Goal: Navigation & Orientation: Understand site structure

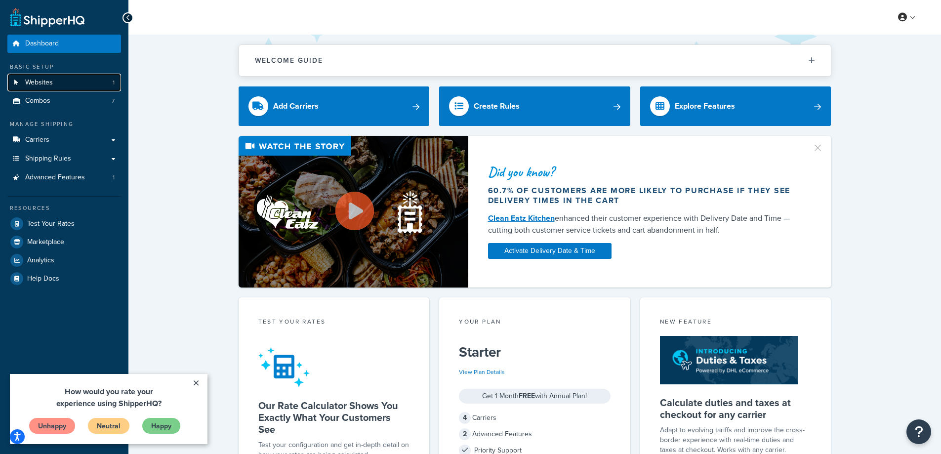
click at [55, 80] on link "Websites 1" at bounding box center [64, 83] width 114 height 18
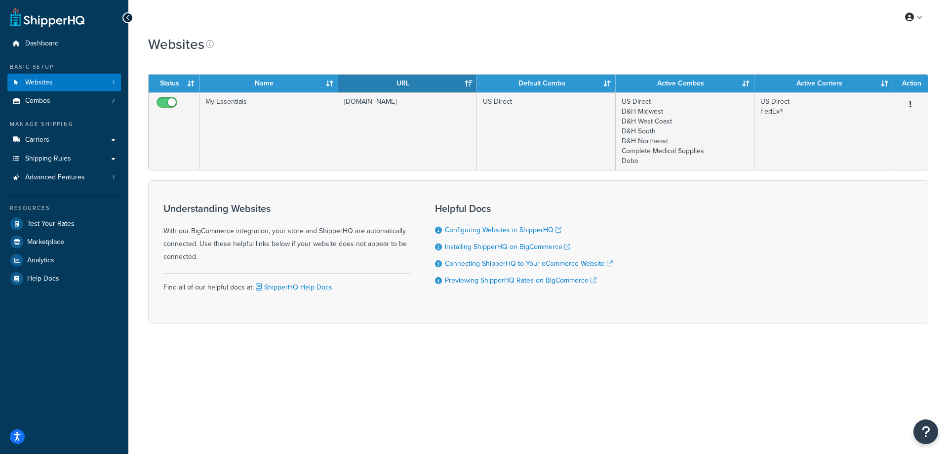
click at [605, 82] on th "Default Combo" at bounding box center [546, 84] width 139 height 18
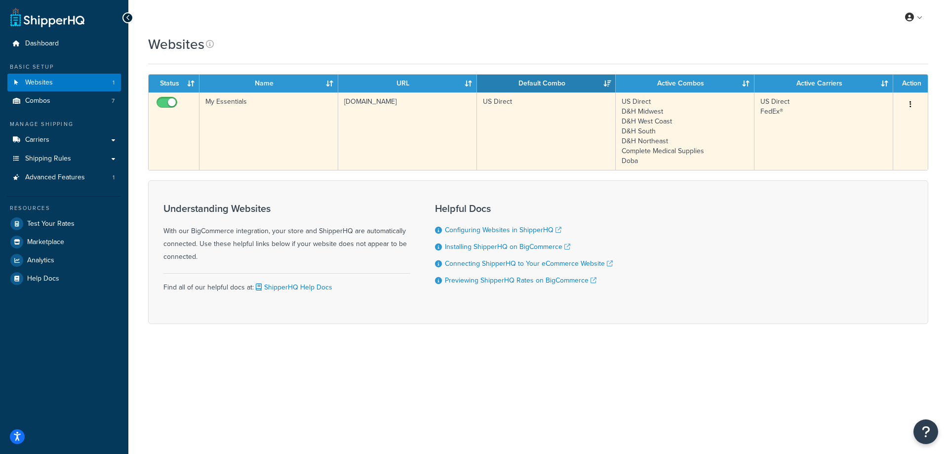
click at [576, 103] on td "US Direct" at bounding box center [546, 131] width 139 height 78
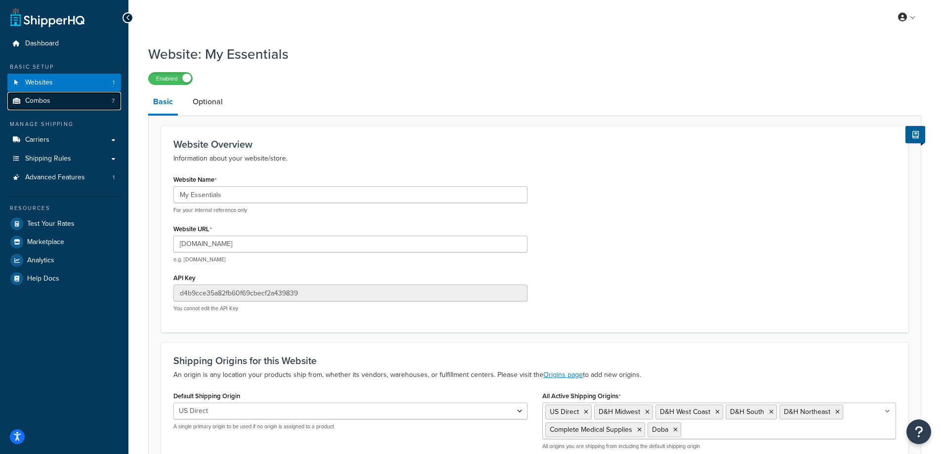
click at [63, 99] on link "Combos 7" at bounding box center [64, 101] width 114 height 18
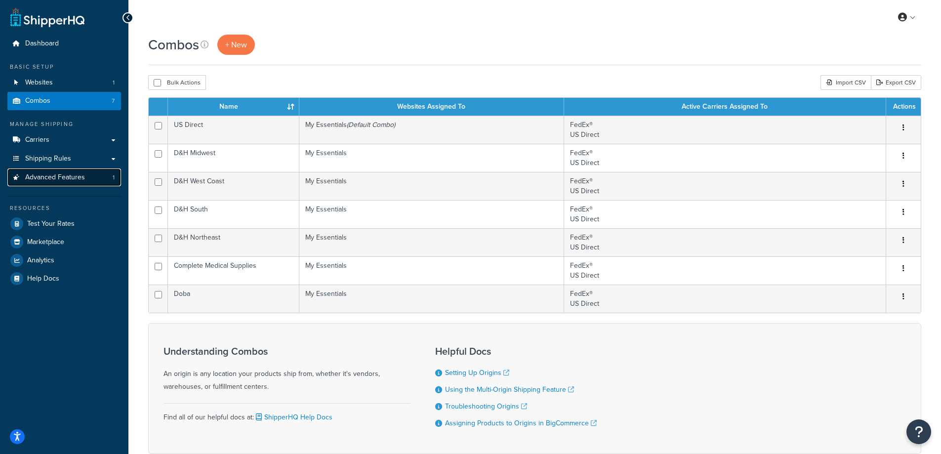
click at [60, 178] on span "Advanced Features" at bounding box center [55, 177] width 60 height 8
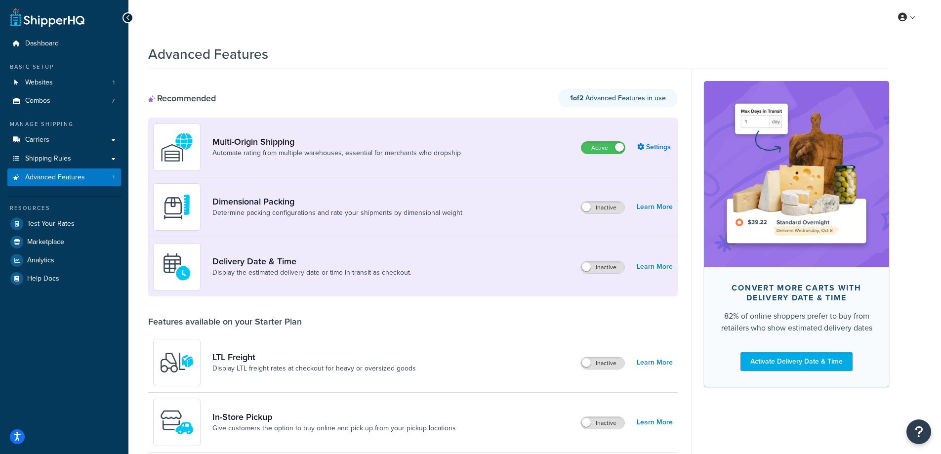
click at [126, 17] on icon at bounding box center [128, 17] width 4 height 7
